Goal: Task Accomplishment & Management: Manage account settings

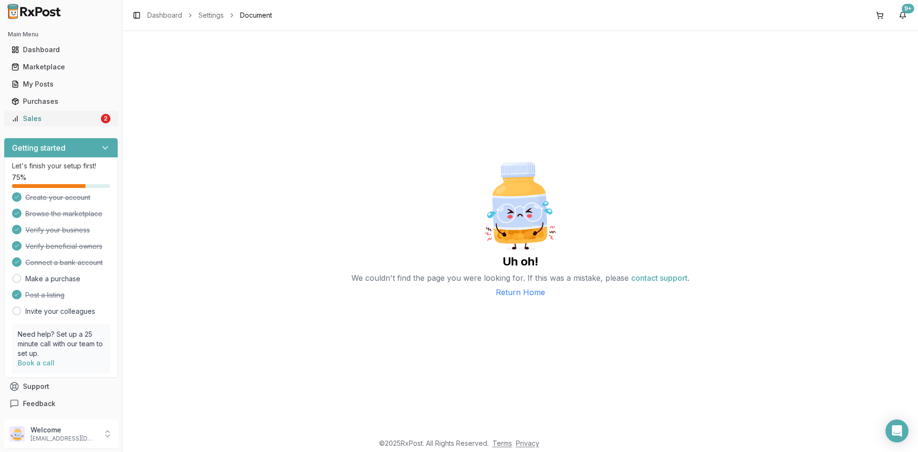
click at [52, 119] on div "Sales" at bounding box center [54, 119] width 87 height 10
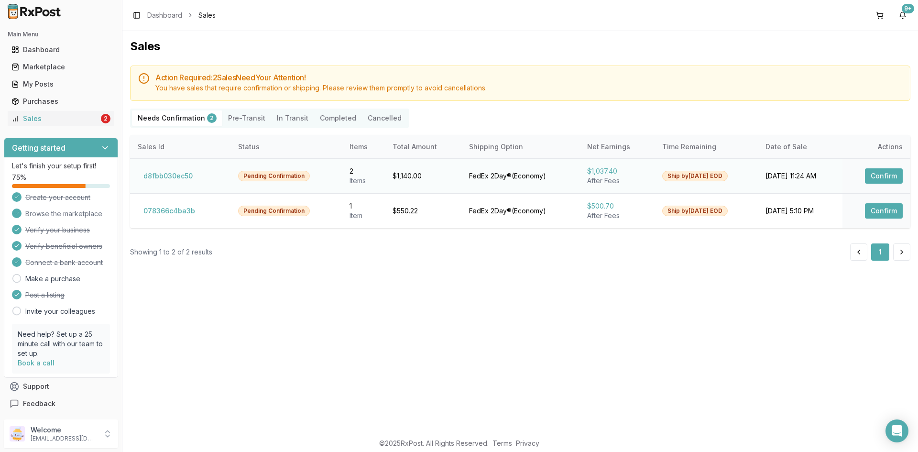
click at [877, 176] on button "Confirm" at bounding box center [884, 175] width 38 height 15
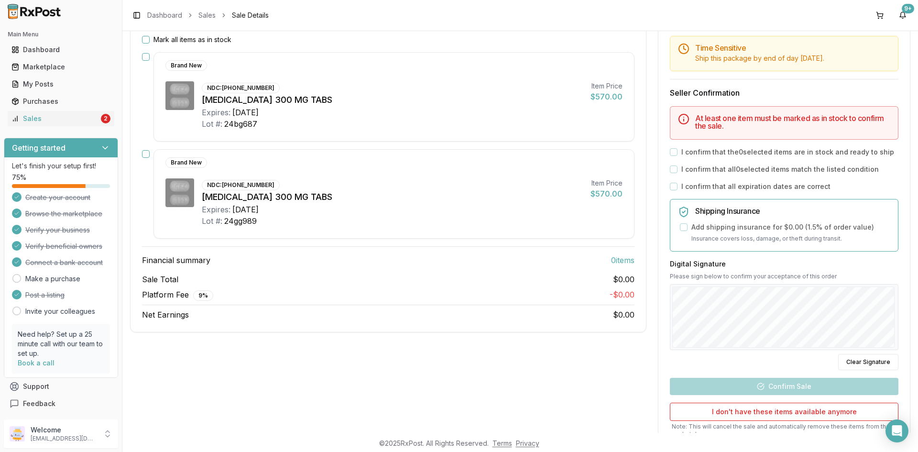
scroll to position [143, 0]
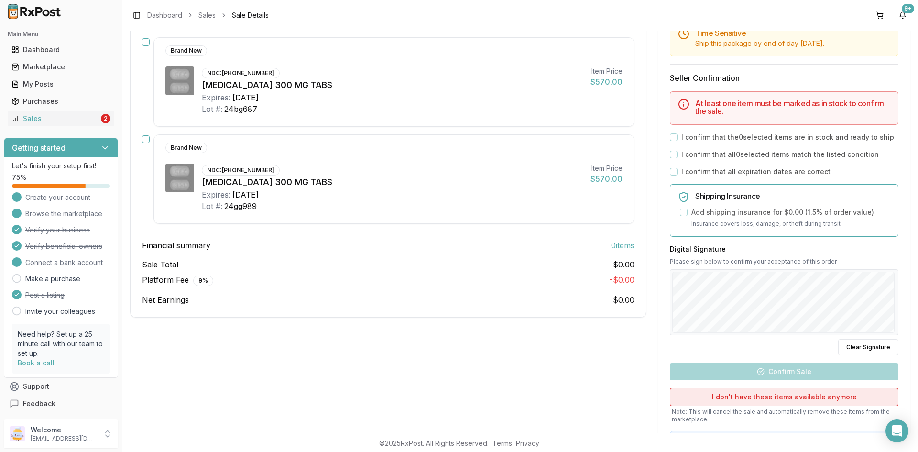
click at [818, 393] on button "I don't have these items available anymore" at bounding box center [784, 397] width 229 height 18
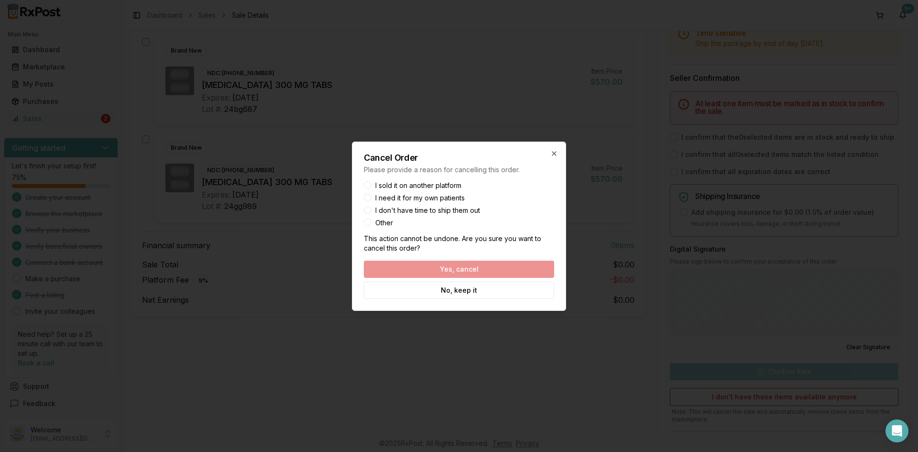
click at [371, 182] on div "I sold it on another platform" at bounding box center [459, 185] width 190 height 7
click at [367, 185] on button "I sold it on another platform" at bounding box center [368, 185] width 8 height 8
click at [437, 269] on button "Yes, cancel" at bounding box center [459, 269] width 190 height 17
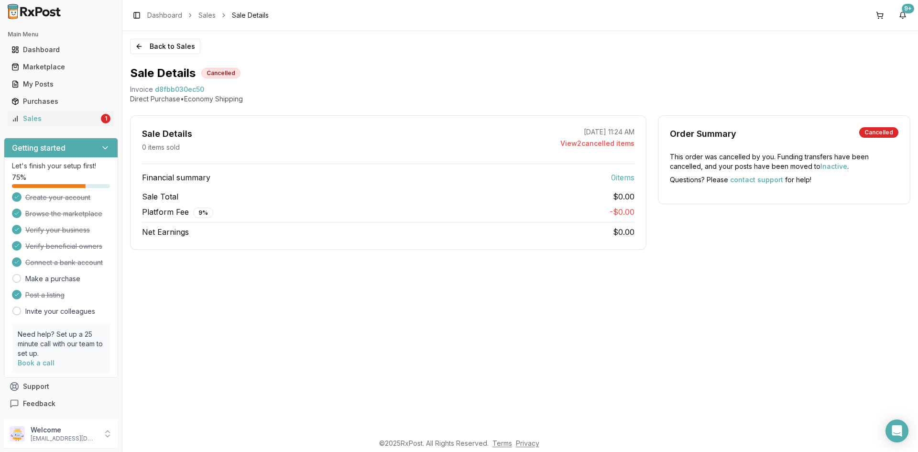
scroll to position [0, 0]
click at [182, 50] on button "Back to Sales" at bounding box center [165, 46] width 70 height 15
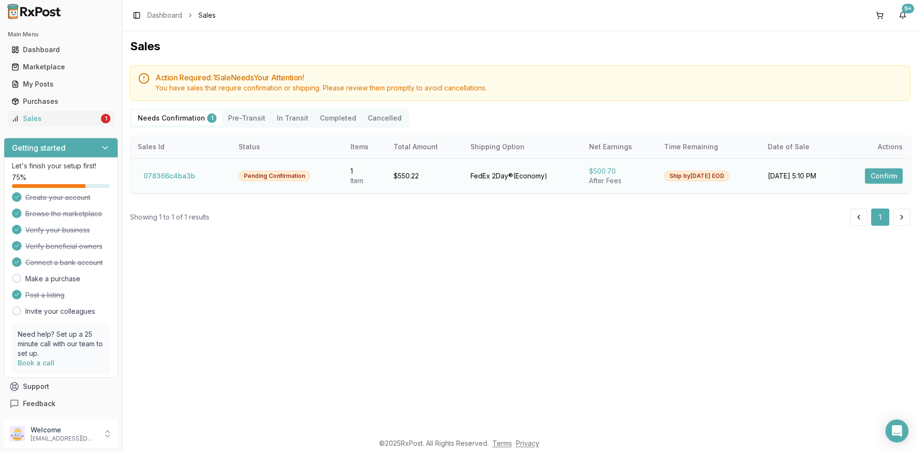
click at [889, 170] on button "Confirm" at bounding box center [884, 175] width 38 height 15
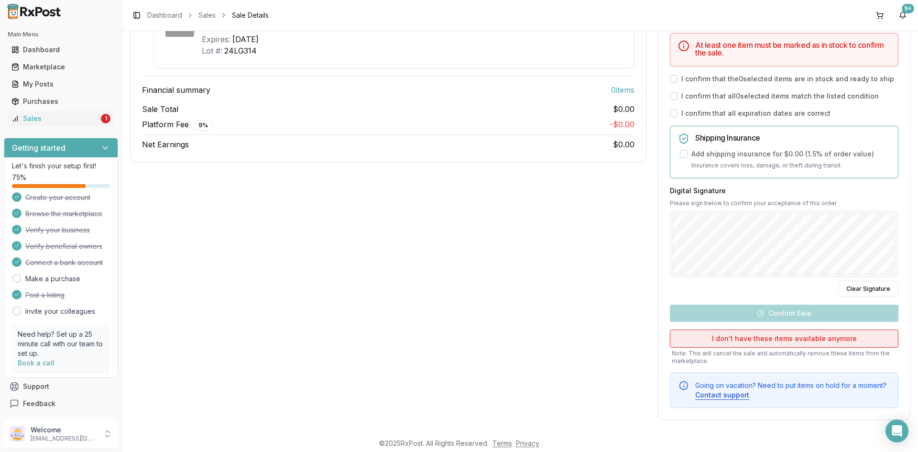
scroll to position [204, 0]
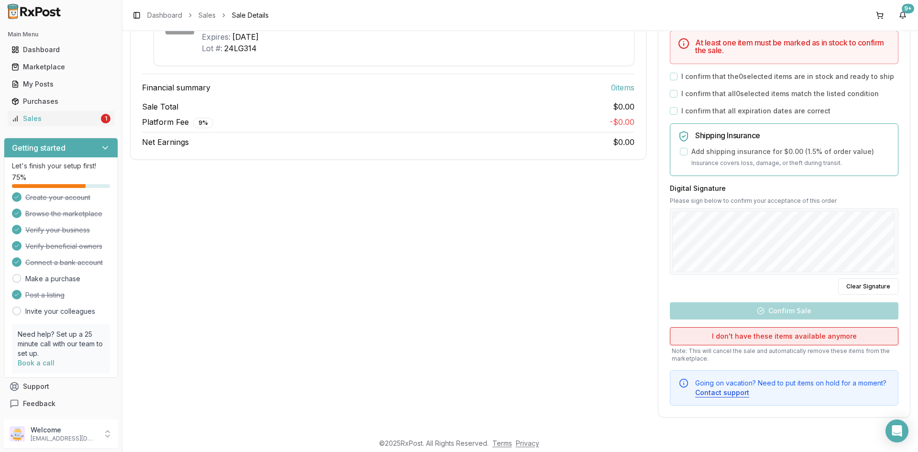
click at [762, 330] on button "I don't have these items available anymore" at bounding box center [784, 336] width 229 height 18
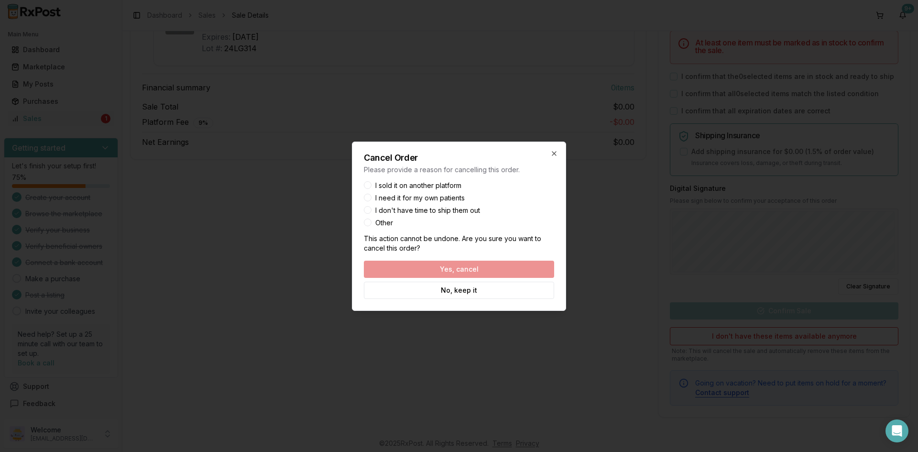
click at [361, 184] on div "Cancel Order Please provide a reason for cancelling this order. I sold it on an…" at bounding box center [459, 226] width 214 height 169
click at [363, 181] on div "Cancel Order Please provide a reason for cancelling this order. I sold it on an…" at bounding box center [459, 226] width 214 height 169
click at [368, 184] on button "I sold it on another platform" at bounding box center [368, 185] width 8 height 8
click at [460, 267] on button "Yes, cancel" at bounding box center [459, 269] width 190 height 17
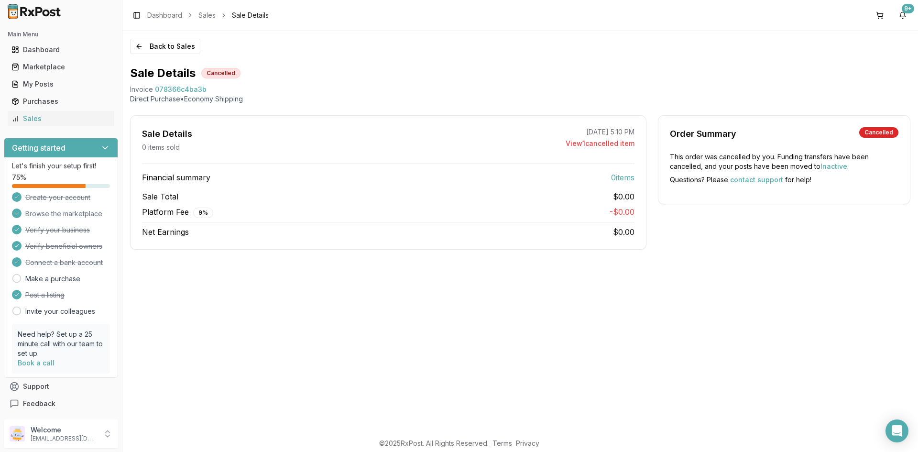
scroll to position [0, 0]
click at [159, 44] on button "Back to Sales" at bounding box center [165, 46] width 70 height 15
